Goal: Information Seeking & Learning: Learn about a topic

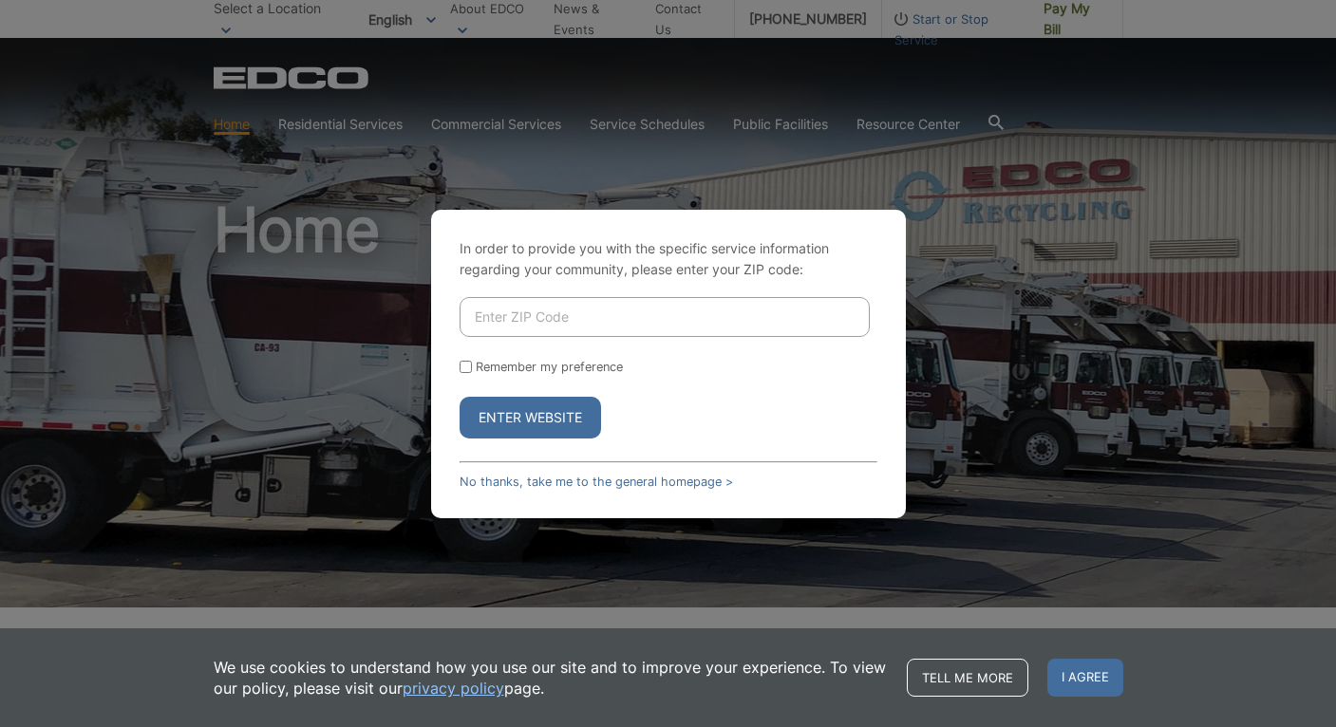
click at [584, 323] on input "Enter ZIP Code" at bounding box center [665, 317] width 410 height 40
type input "90623"
click at [460, 397] on button "Enter Website" at bounding box center [530, 418] width 141 height 42
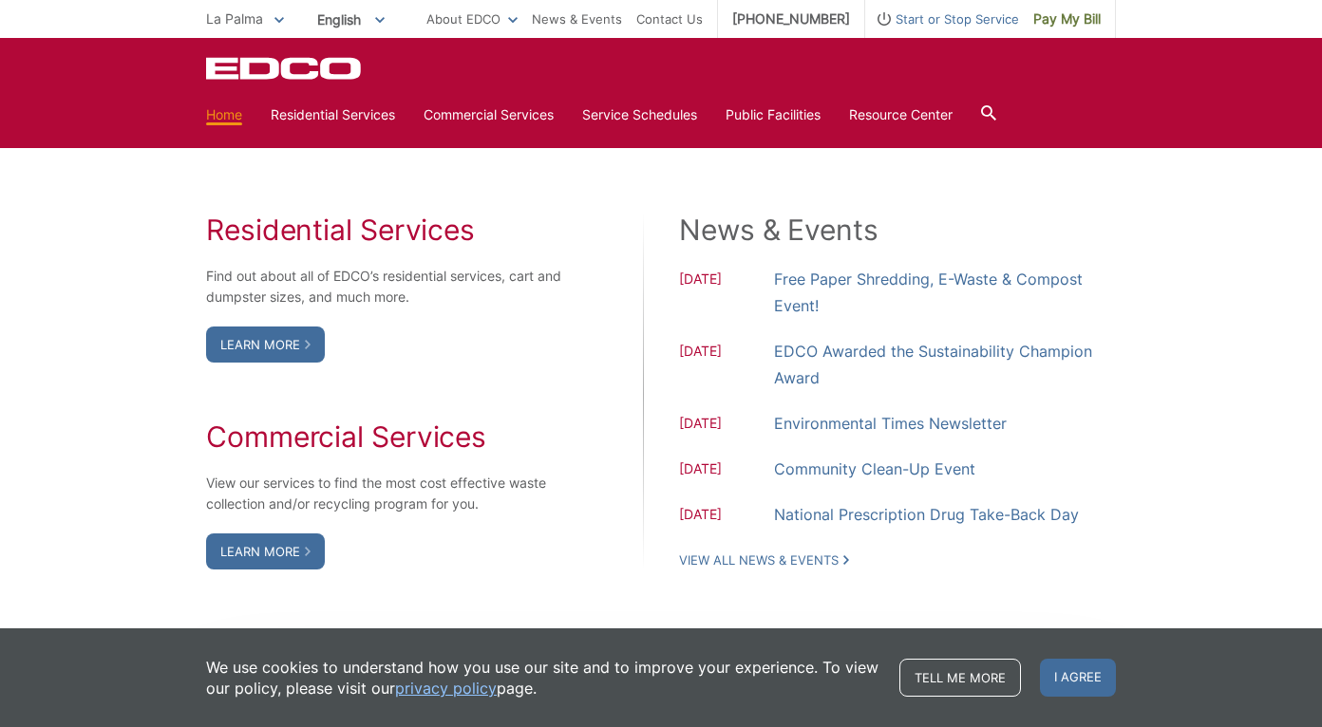
scroll to position [1519, 0]
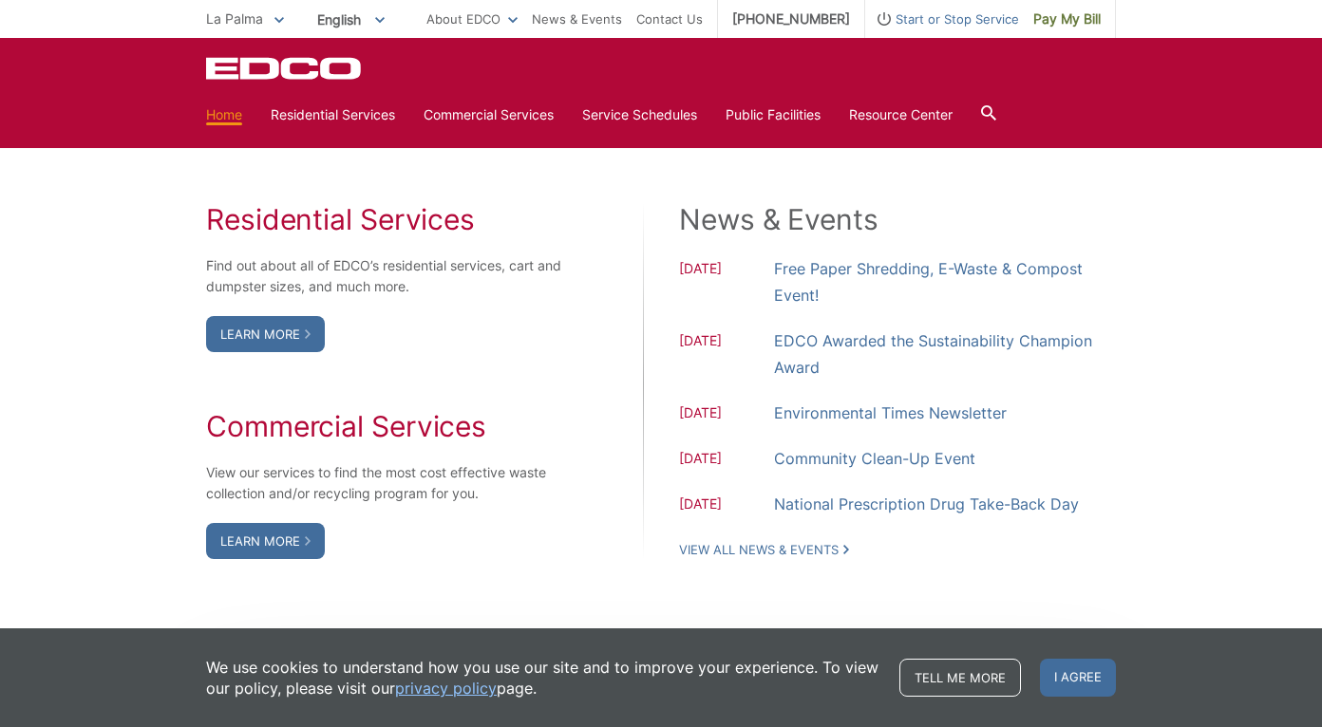
click at [899, 164] on div "Residential Services Find out about all of EDCO’s residential services, cart an…" at bounding box center [661, 380] width 910 height 547
click at [793, 272] on link "Free Paper Shredding, E-Waste & Compost Event!" at bounding box center [945, 281] width 342 height 53
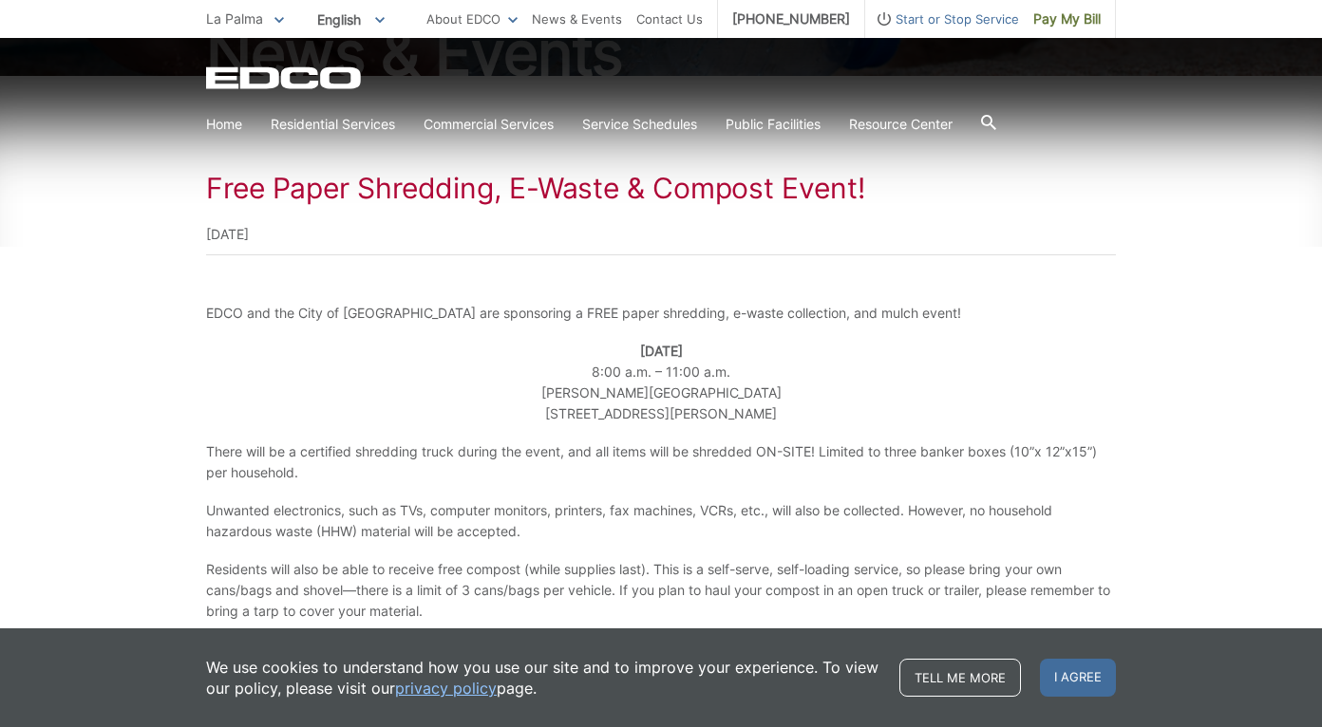
scroll to position [380, 0]
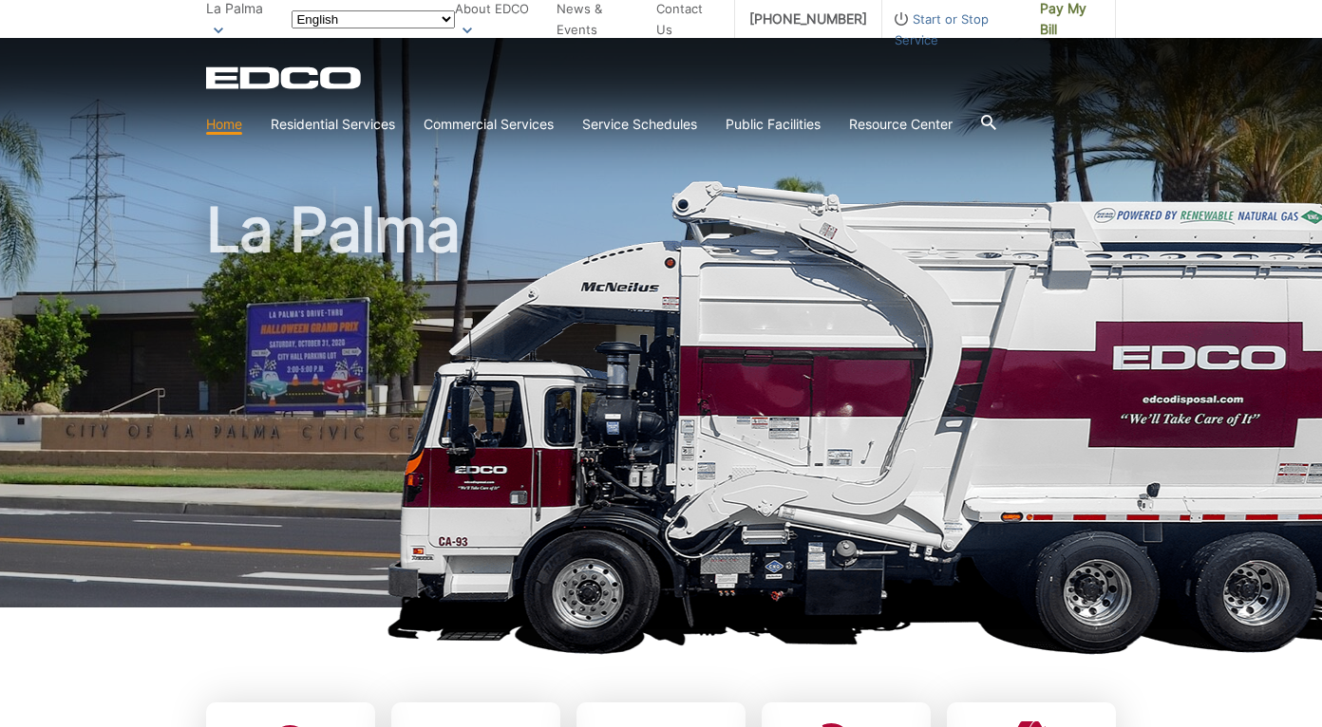
scroll to position [1519, 0]
